Goal: Check status: Check status

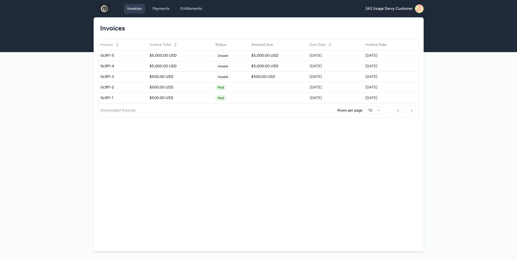
click at [417, 8] on g at bounding box center [417, 10] width 15 height 13
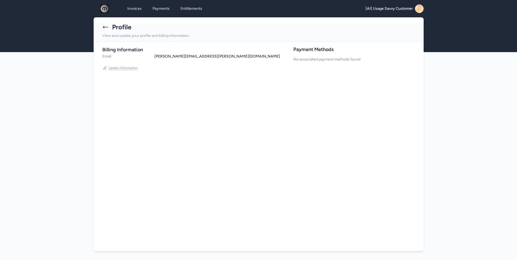
click at [128, 68] on button "Update Information" at bounding box center [120, 67] width 36 height 9
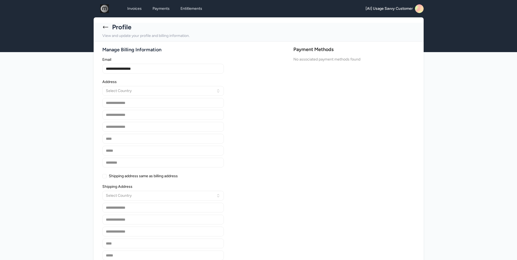
click at [107, 28] on icon at bounding box center [105, 27] width 7 height 7
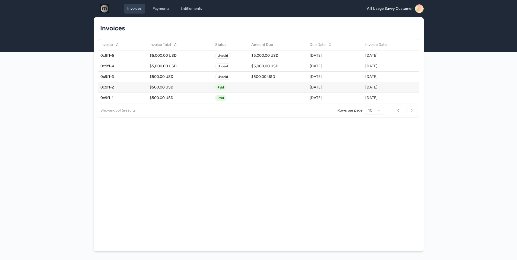
click at [123, 88] on div "0c9f1-2" at bounding box center [122, 87] width 45 height 5
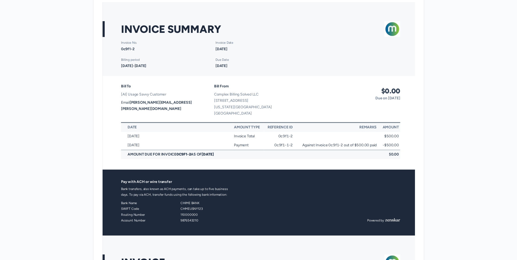
scroll to position [51, 0]
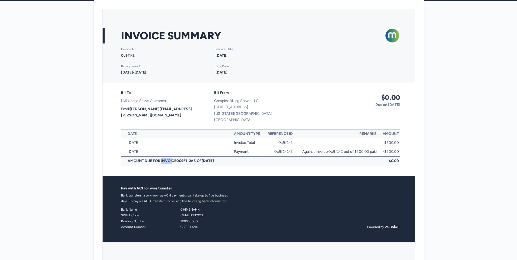
drag, startPoint x: 142, startPoint y: 164, endPoint x: 231, endPoint y: 162, distance: 89.3
click at [231, 162] on td "Amount Due for Invoice 0c9f1-2 as of Oct 03, 2025" at bounding box center [253, 165] width 264 height 9
click at [254, 168] on td "Amount Due for Invoice 0c9f1-2 as of Oct 03, 2025" at bounding box center [253, 165] width 264 height 9
drag, startPoint x: 307, startPoint y: 155, endPoint x: 386, endPoint y: 156, distance: 78.9
click at [386, 156] on tr "Oct 01, 2025 Payment 0c9f1-1-2 Against Invoice 0c9f1-2 out of $500.00 paid -$50…" at bounding box center [264, 155] width 287 height 9
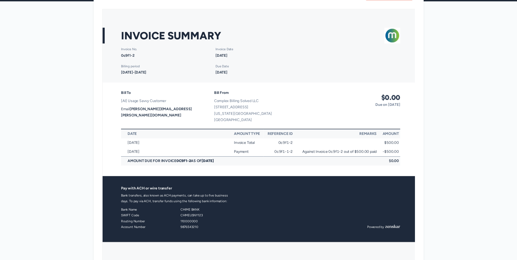
click at [339, 161] on td "Amount Due for Invoice 0c9f1-2 as of Oct 03, 2025" at bounding box center [253, 165] width 264 height 9
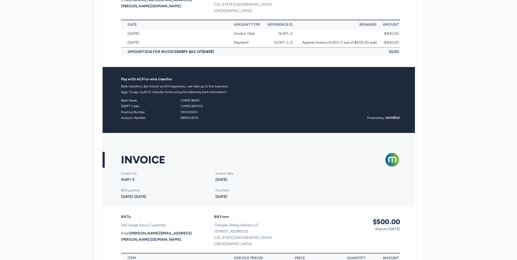
scroll to position [0, 0]
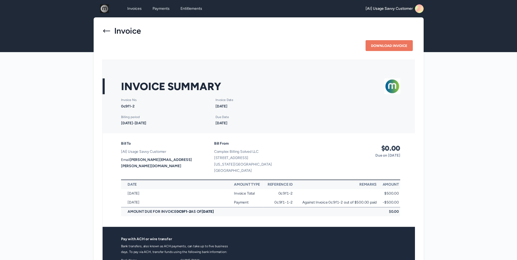
click at [109, 31] on icon at bounding box center [106, 31] width 9 height 9
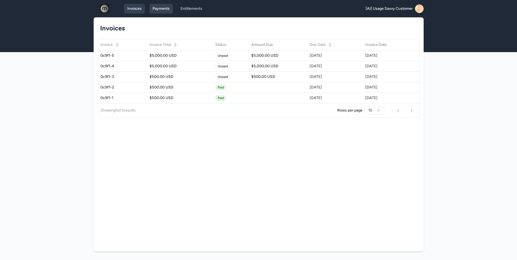
click at [162, 8] on link "Payments" at bounding box center [161, 9] width 24 height 10
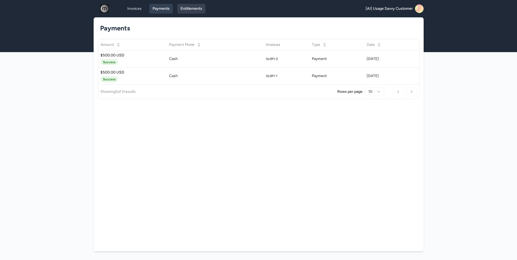
click at [193, 9] on link "Entitlements" at bounding box center [191, 9] width 28 height 10
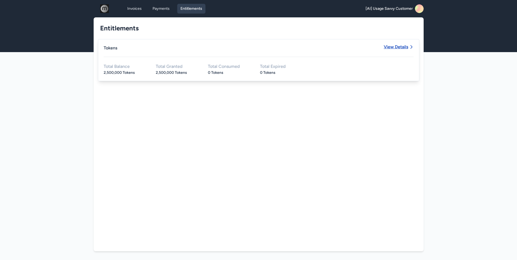
click at [401, 48] on span "View Details" at bounding box center [396, 47] width 24 height 4
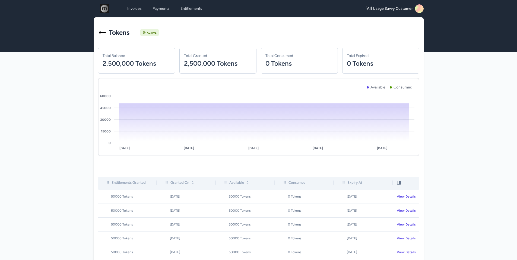
click at [177, 33] on div "Tokens Active" at bounding box center [258, 32] width 321 height 30
